Goal: Information Seeking & Learning: Learn about a topic

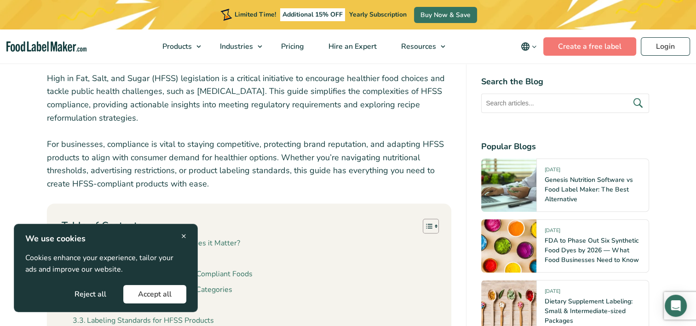
click at [187, 232] on div "× We use cookies Cookies enhance your experience, tailor your ads and improve o…" at bounding box center [106, 267] width 184 height 88
click at [183, 238] on span "×" at bounding box center [183, 235] width 5 height 12
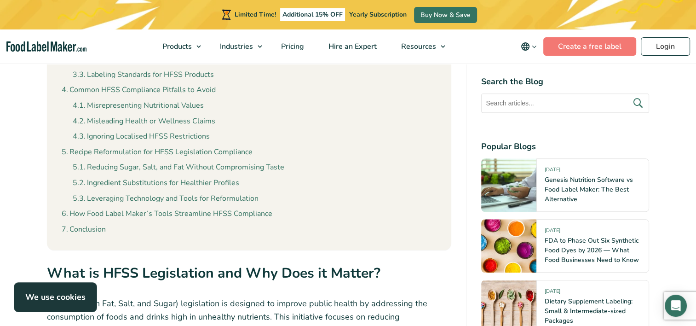
scroll to position [828, 0]
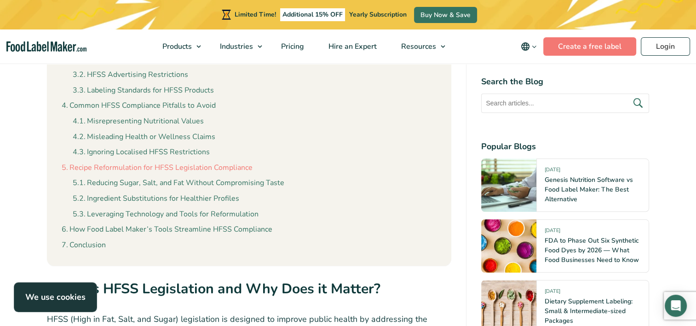
click at [230, 167] on link "Recipe Reformulation for HFSS Legislation Compliance" at bounding box center [157, 168] width 191 height 12
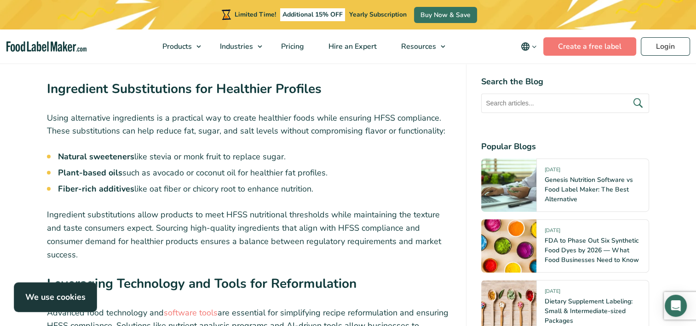
scroll to position [4017, 0]
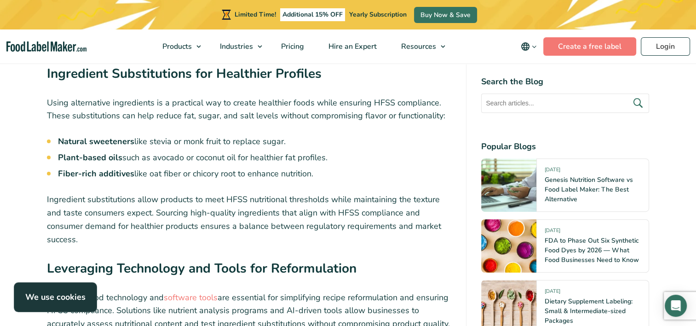
click at [304, 167] on li "Fiber-rich additives like oat fiber or chicory root to enhance nutrition." at bounding box center [255, 173] width 394 height 12
drag, startPoint x: 304, startPoint y: 143, endPoint x: 257, endPoint y: 144, distance: 46.5
click at [257, 167] on li "Fiber-rich additives like oat fiber or chicory root to enhance nutrition." at bounding box center [255, 173] width 394 height 12
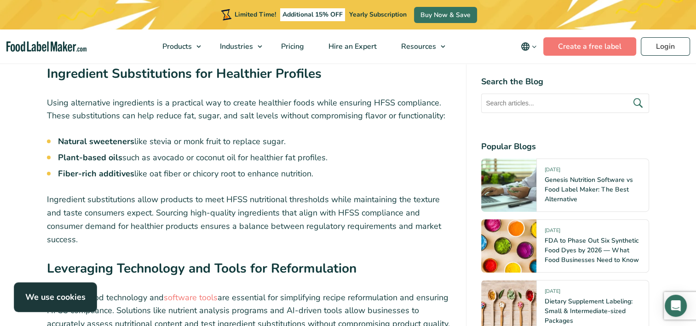
drag, startPoint x: 257, startPoint y: 144, endPoint x: 227, endPoint y: 138, distance: 31.5
click at [227, 167] on li "Fiber-rich additives like oat fiber or chicory root to enhance nutrition." at bounding box center [255, 173] width 394 height 12
drag, startPoint x: 227, startPoint y: 138, endPoint x: 203, endPoint y: 145, distance: 25.0
click at [203, 167] on li "Fiber-rich additives like oat fiber or chicory root to enhance nutrition." at bounding box center [255, 173] width 394 height 12
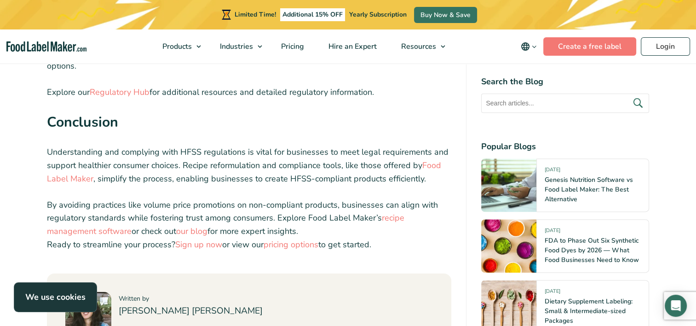
scroll to position [4661, 0]
